Goal: Task Accomplishment & Management: Manage account settings

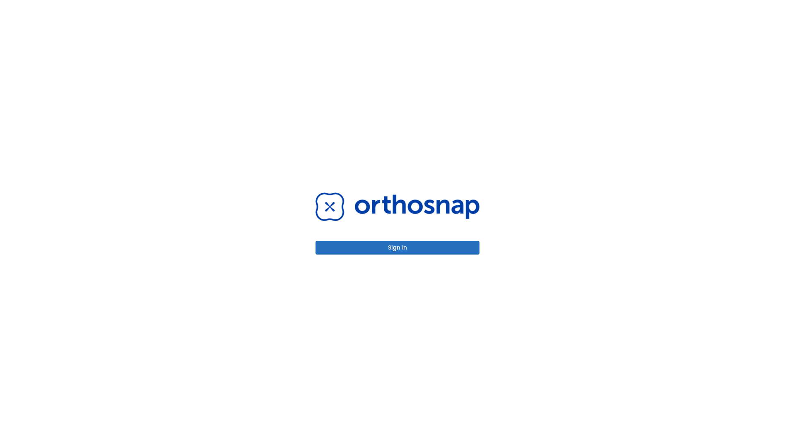
click at [398, 248] on button "Sign in" at bounding box center [398, 248] width 164 height 14
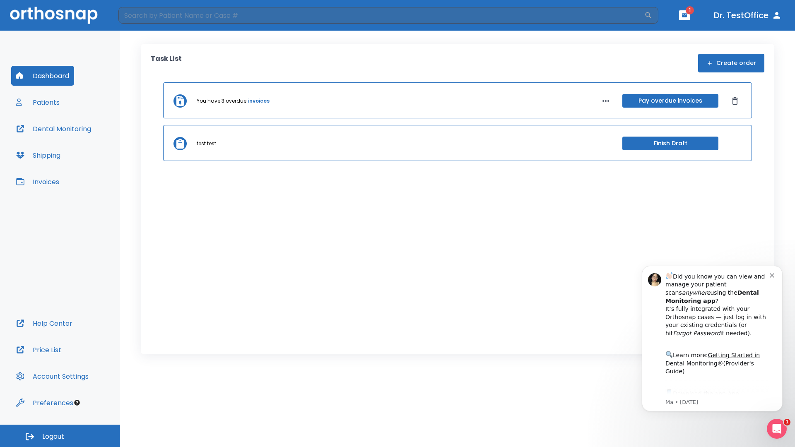
click at [60, 436] on span "Logout" at bounding box center [53, 436] width 22 height 9
